Goal: Register for event/course

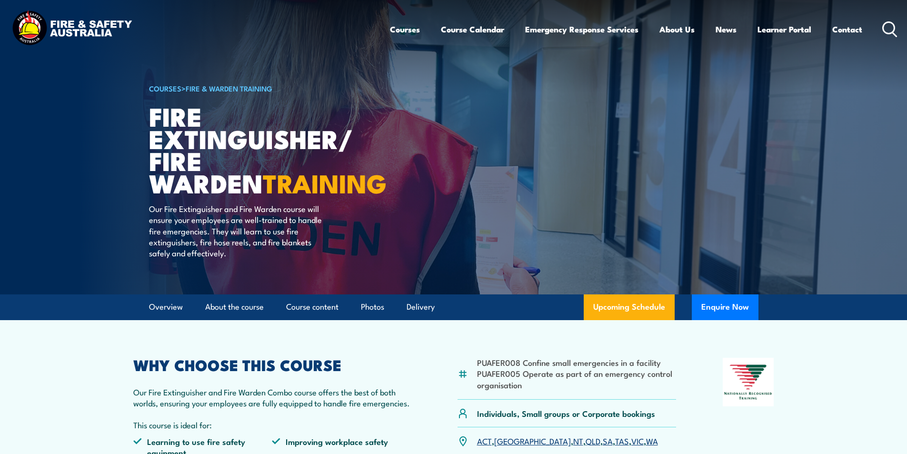
click at [337, 365] on h2 "WHY CHOOSE THIS COURSE" at bounding box center [272, 364] width 278 height 13
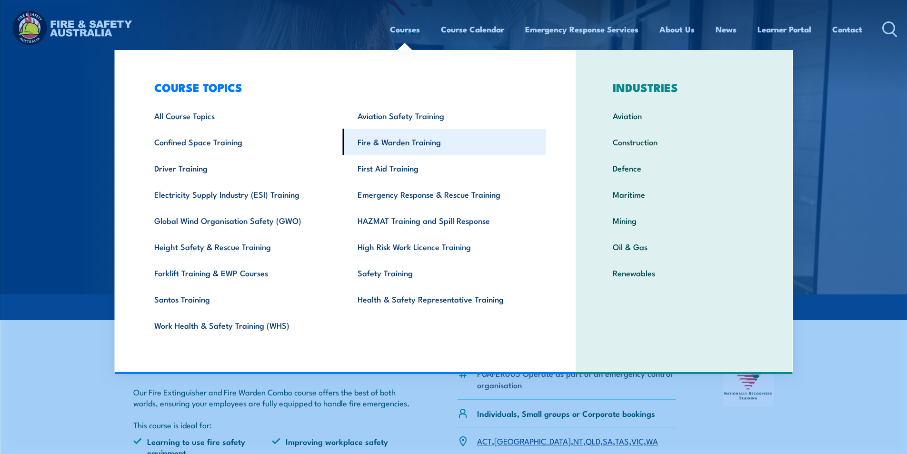
click at [392, 149] on link "Fire & Warden Training" at bounding box center [444, 142] width 203 height 26
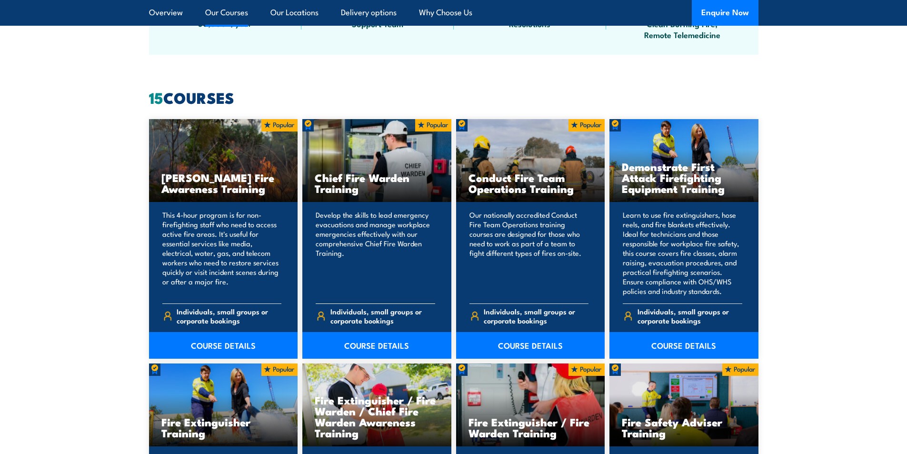
scroll to position [691, 0]
click at [358, 342] on link "COURSE DETAILS" at bounding box center [376, 344] width 149 height 27
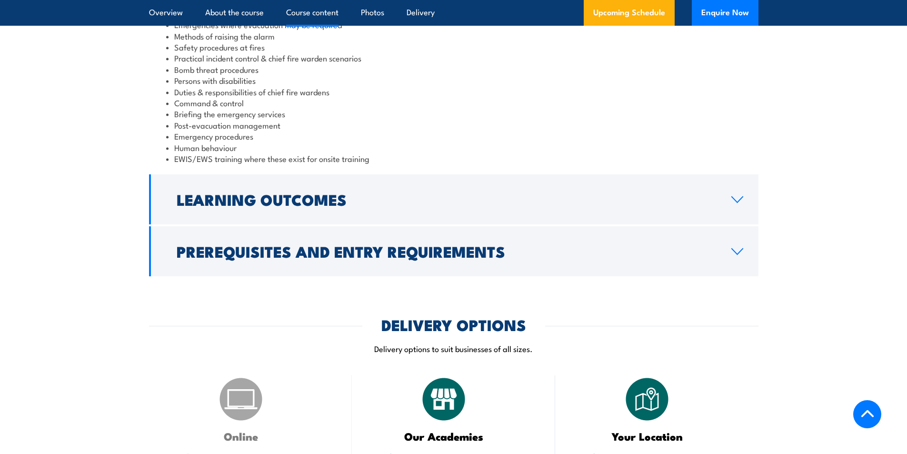
scroll to position [1014, 0]
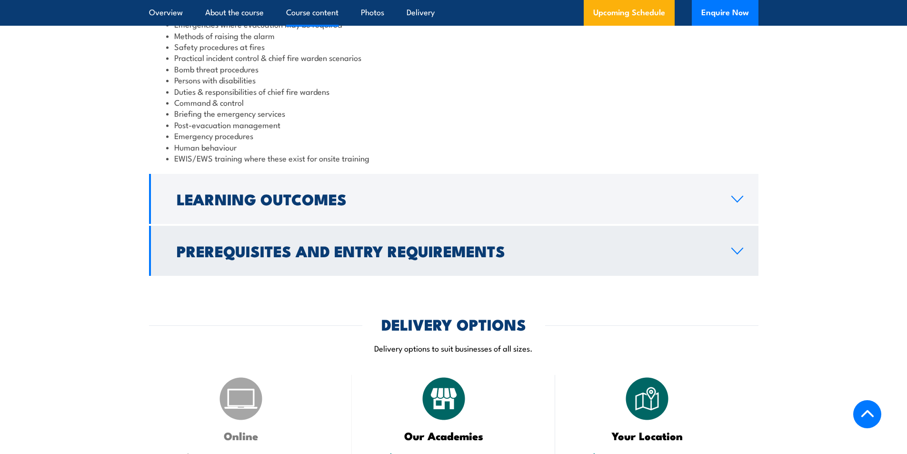
click at [277, 247] on h2 "Prerequisites and Entry Requirements" at bounding box center [446, 250] width 539 height 13
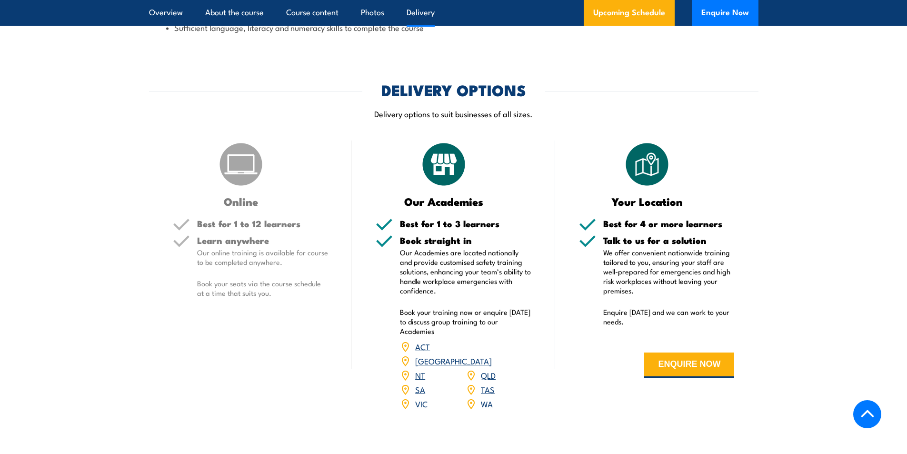
scroll to position [1203, 0]
click at [487, 354] on link "[GEOGRAPHIC_DATA]" at bounding box center [453, 359] width 77 height 11
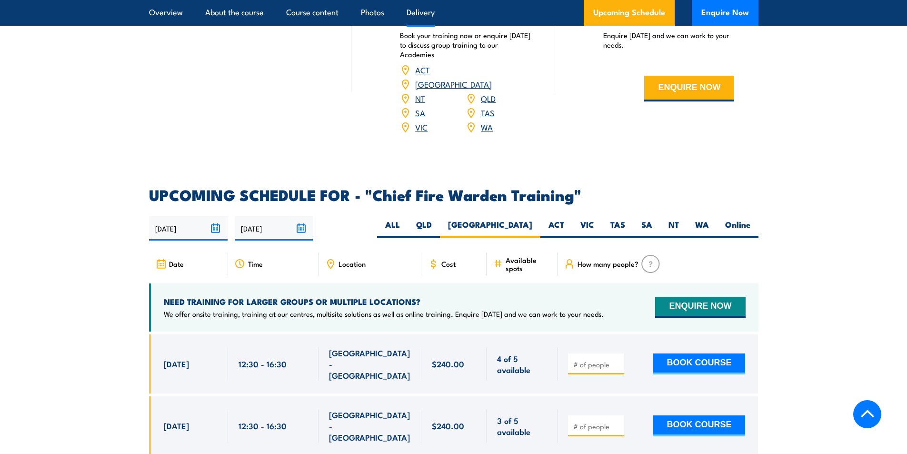
scroll to position [1528, 0]
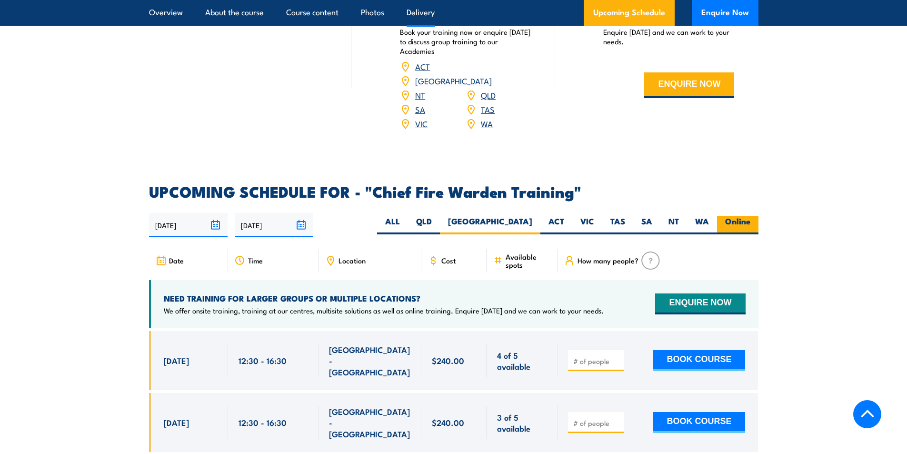
click at [742, 216] on label "Online" at bounding box center [737, 225] width 41 height 19
click at [750, 216] on input "Online" at bounding box center [753, 219] width 6 height 6
radio input "true"
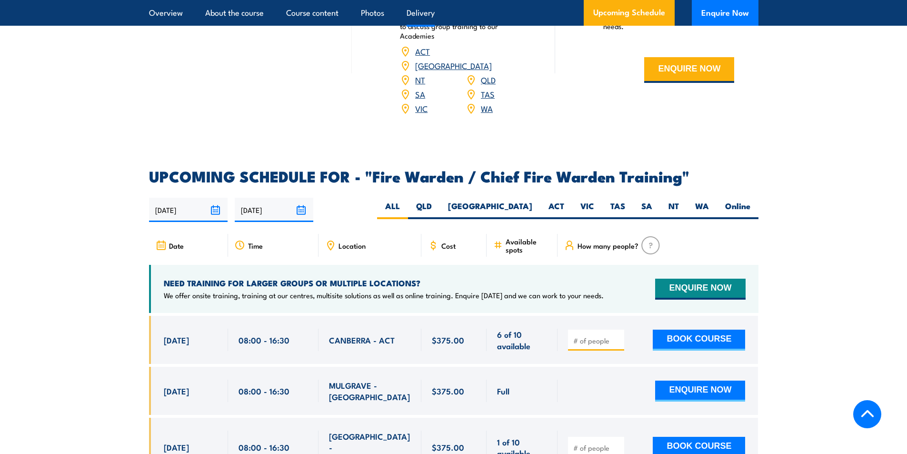
scroll to position [1520, 0]
click at [741, 207] on label "Online" at bounding box center [737, 209] width 41 height 19
click at [750, 206] on input "Online" at bounding box center [753, 203] width 6 height 6
radio input "true"
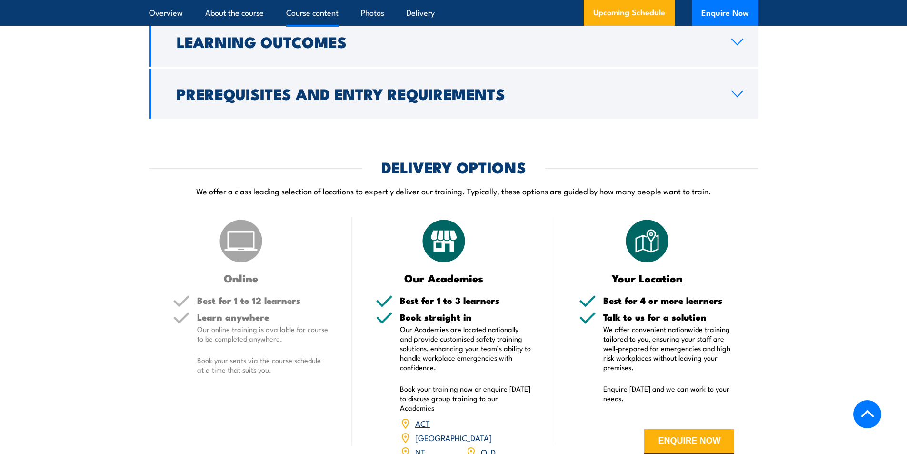
scroll to position [1093, 0]
